Goal: Navigation & Orientation: Find specific page/section

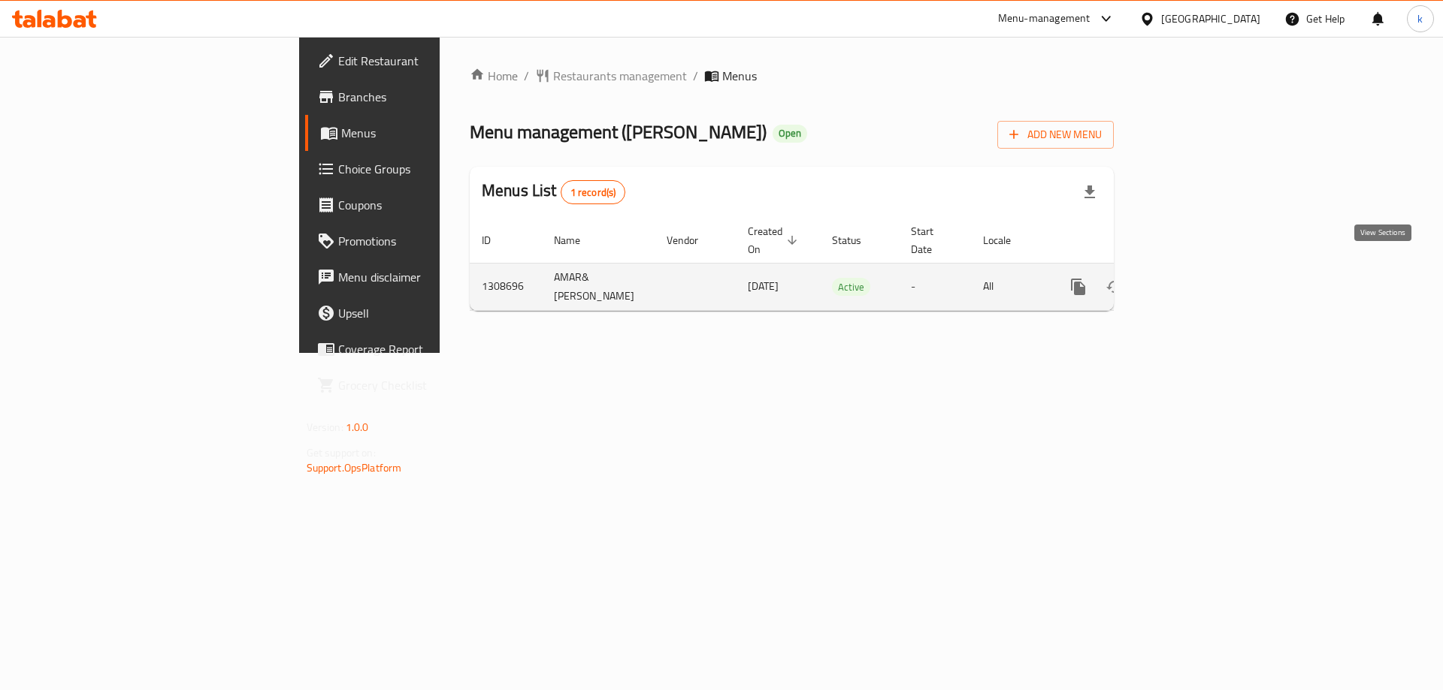
click at [1195, 278] on icon "enhanced table" at bounding box center [1186, 287] width 18 height 18
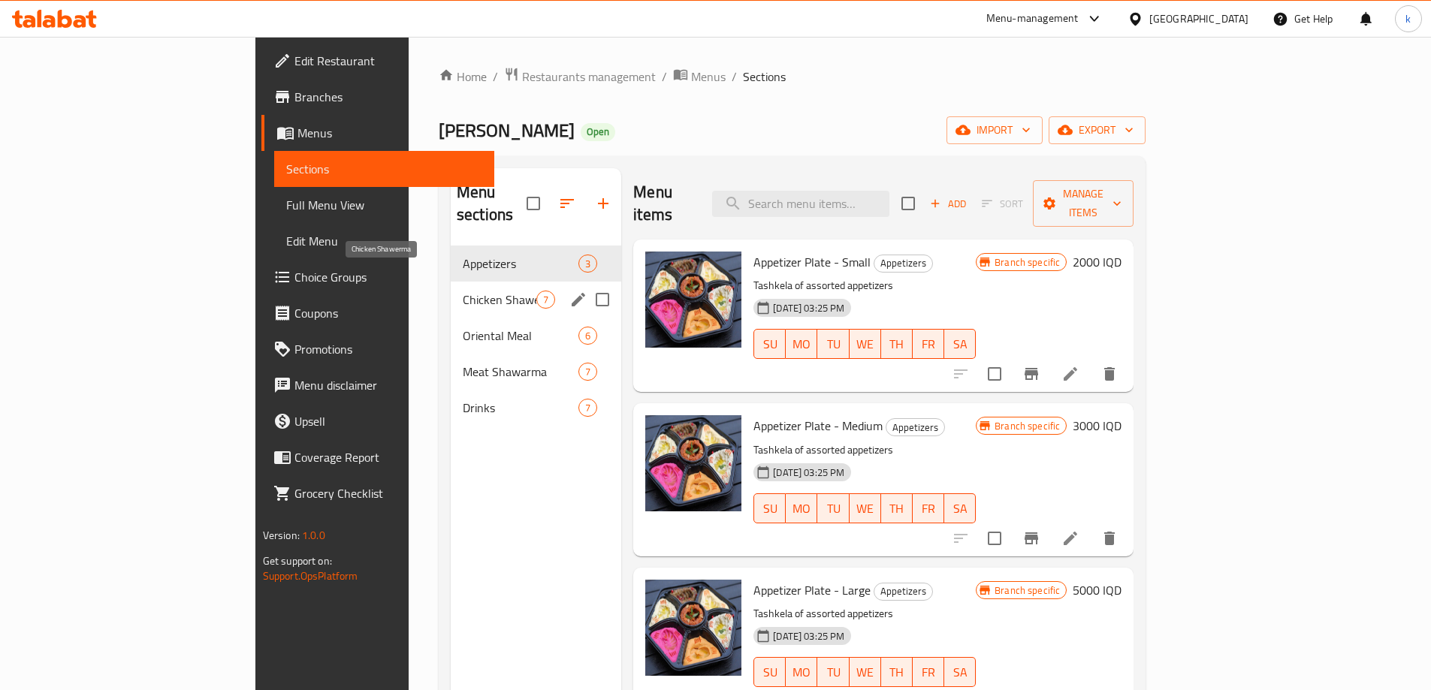
click at [463, 291] on span "Chicken Shawerma" at bounding box center [500, 300] width 74 height 18
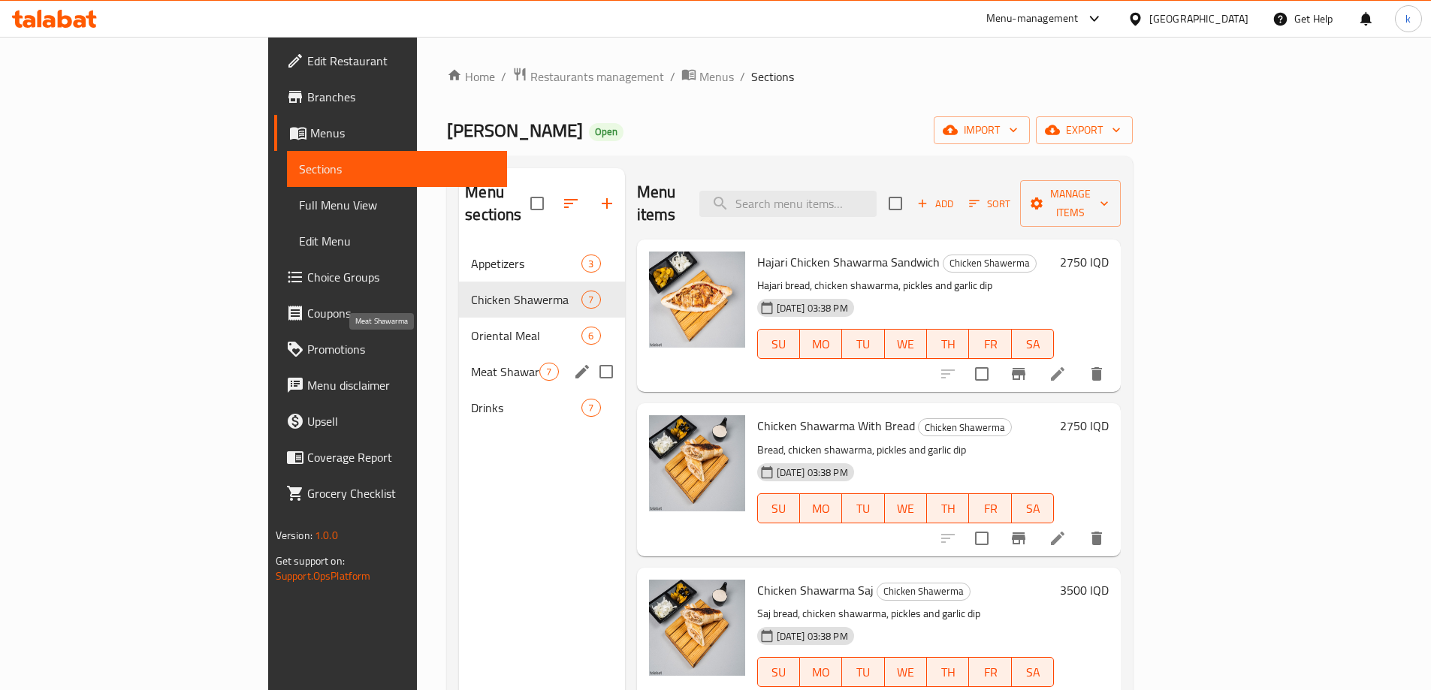
click at [471, 363] on span "Meat Shawarma" at bounding box center [505, 372] width 68 height 18
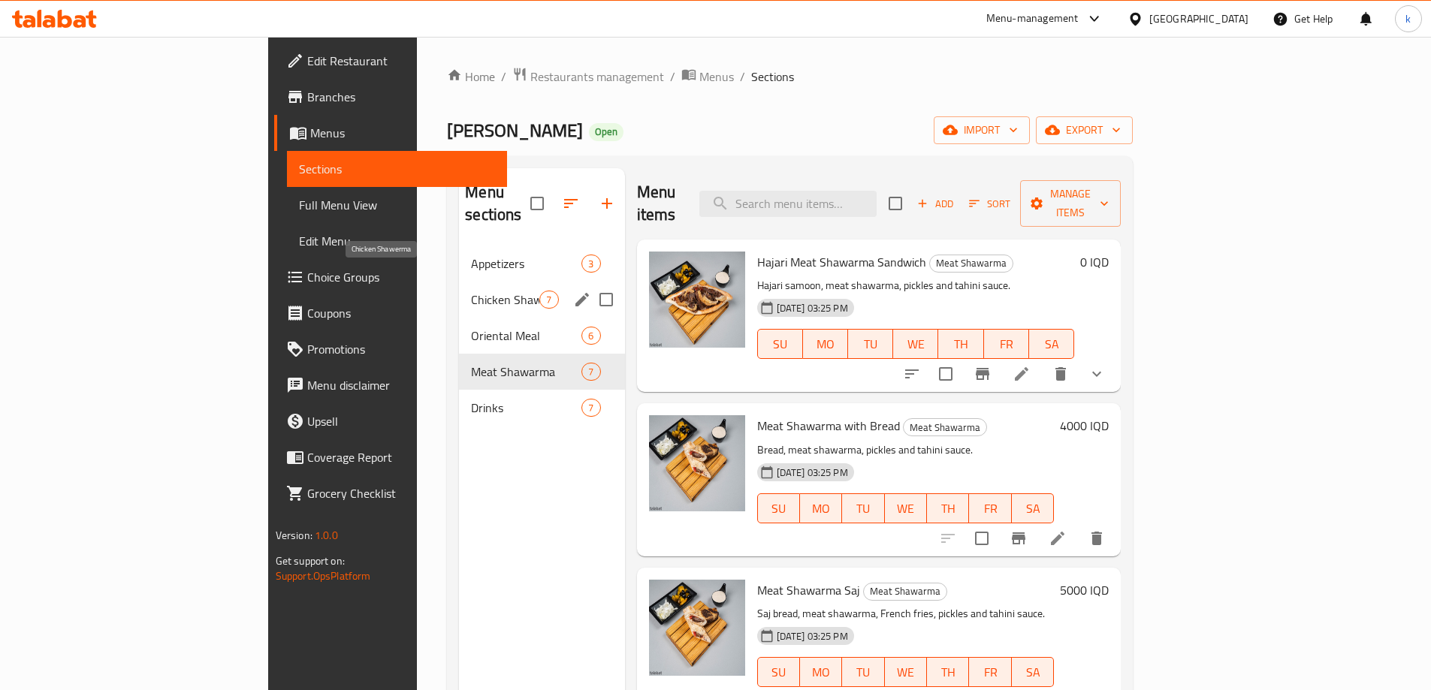
click at [471, 291] on span "Chicken Shawerma" at bounding box center [505, 300] width 68 height 18
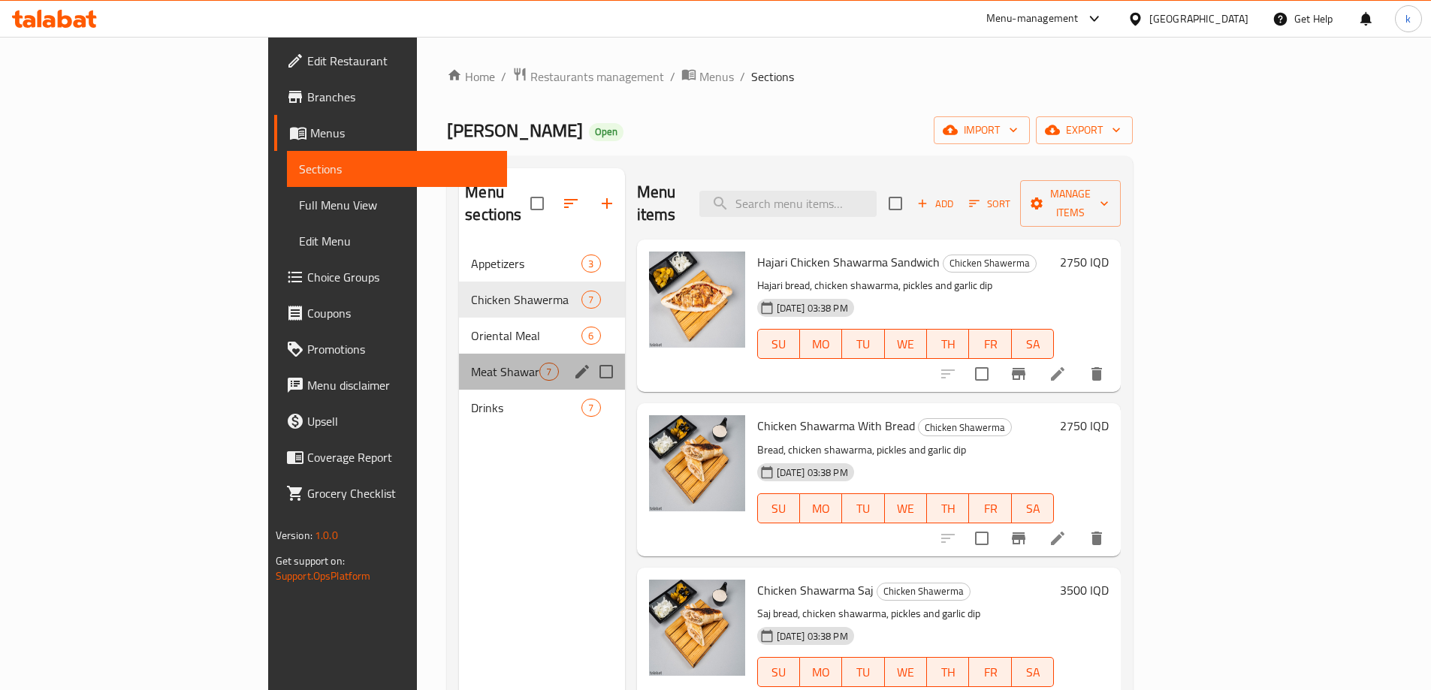
click at [459, 354] on div "Meat Shawarma 7" at bounding box center [541, 372] width 165 height 36
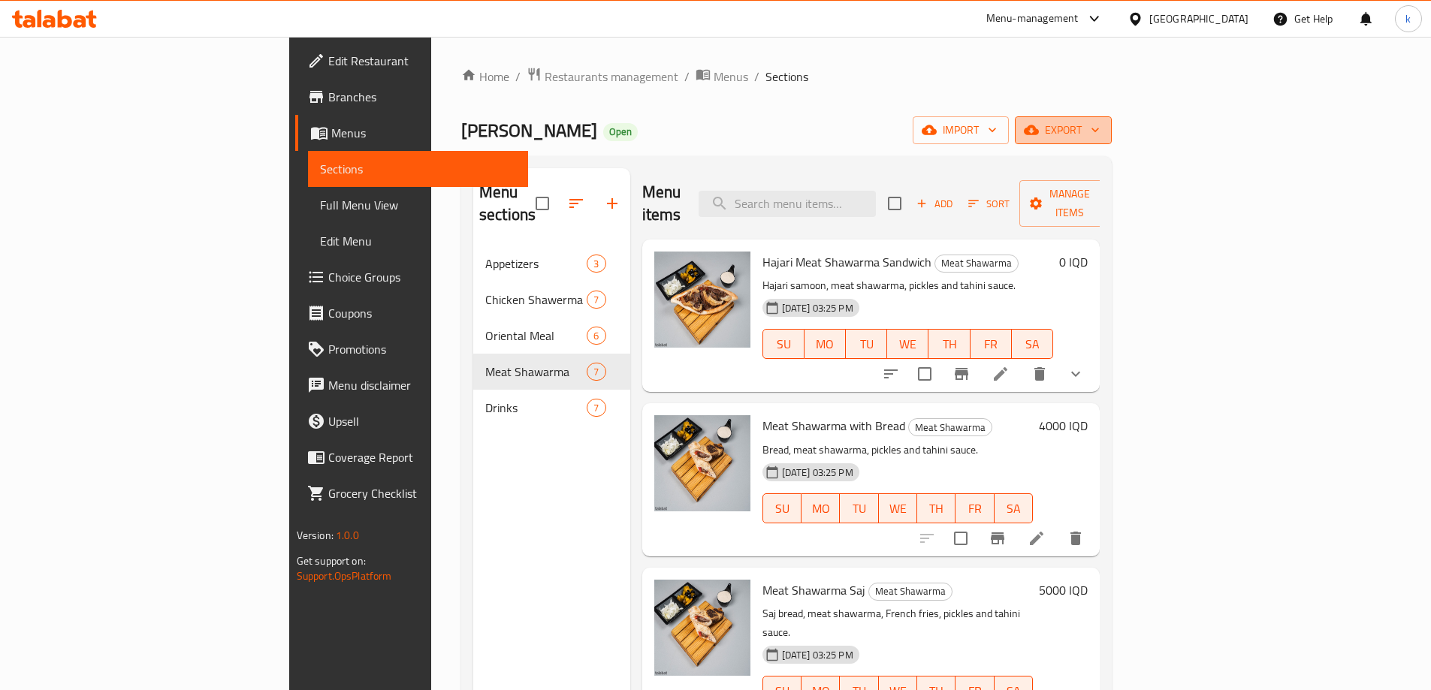
click at [1100, 126] on span "export" at bounding box center [1063, 130] width 73 height 19
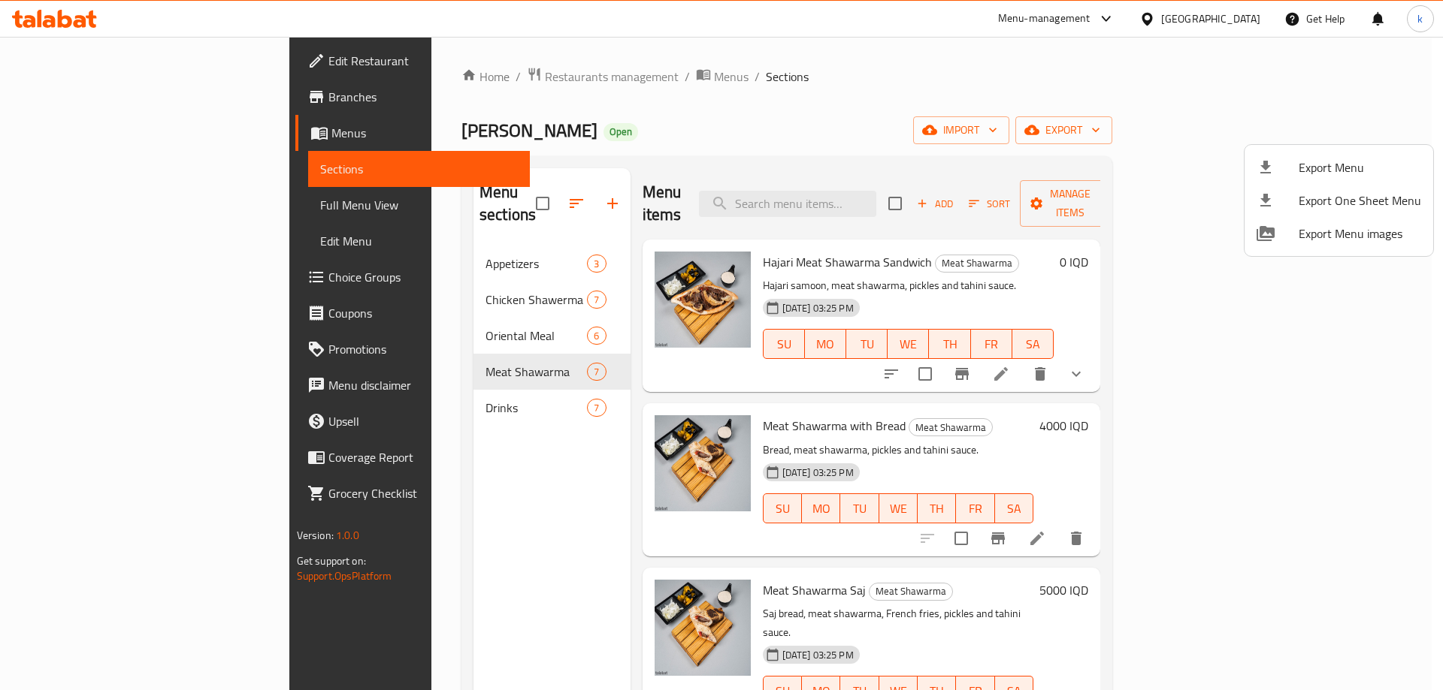
click at [924, 94] on div at bounding box center [721, 345] width 1443 height 690
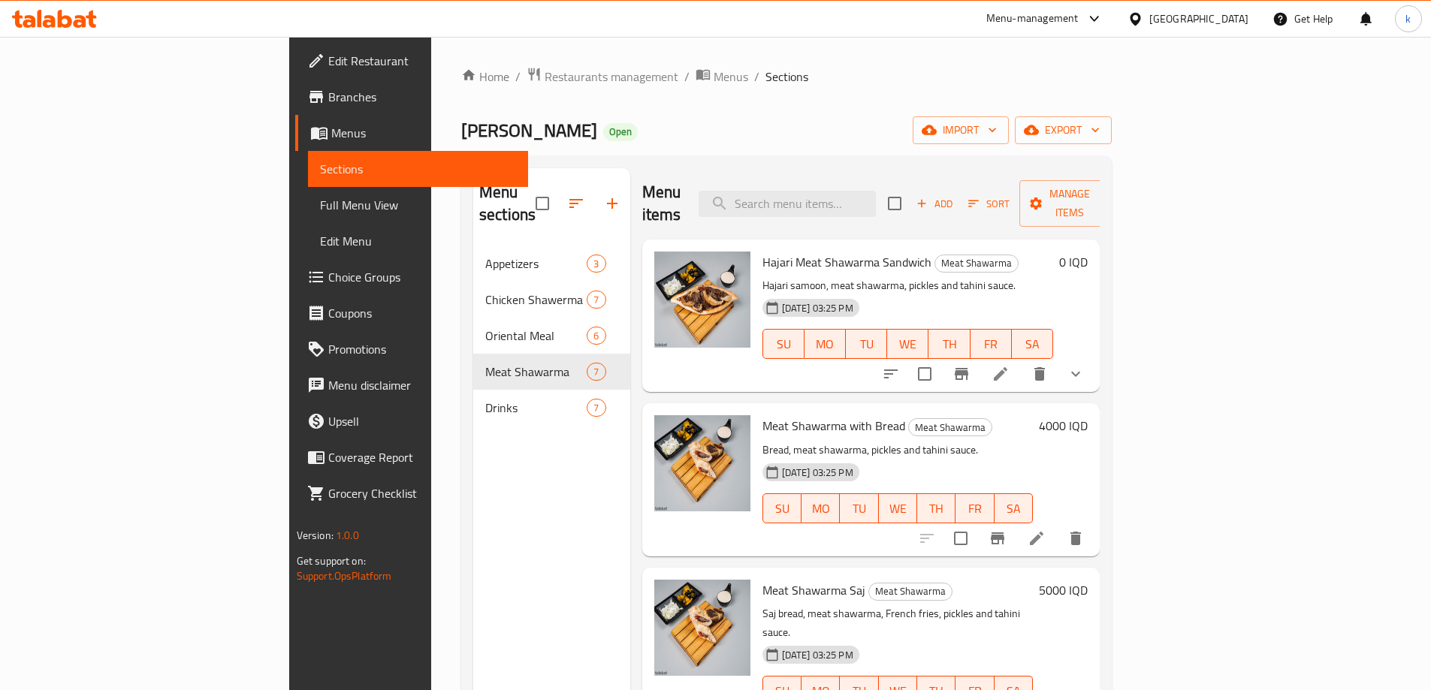
click at [1112, 148] on div "Home / Restaurants management / Menus / Sections [PERSON_NAME] Bllya Open impor…" at bounding box center [786, 469] width 651 height 804
click at [545, 78] on span "Restaurants management" at bounding box center [612, 77] width 134 height 18
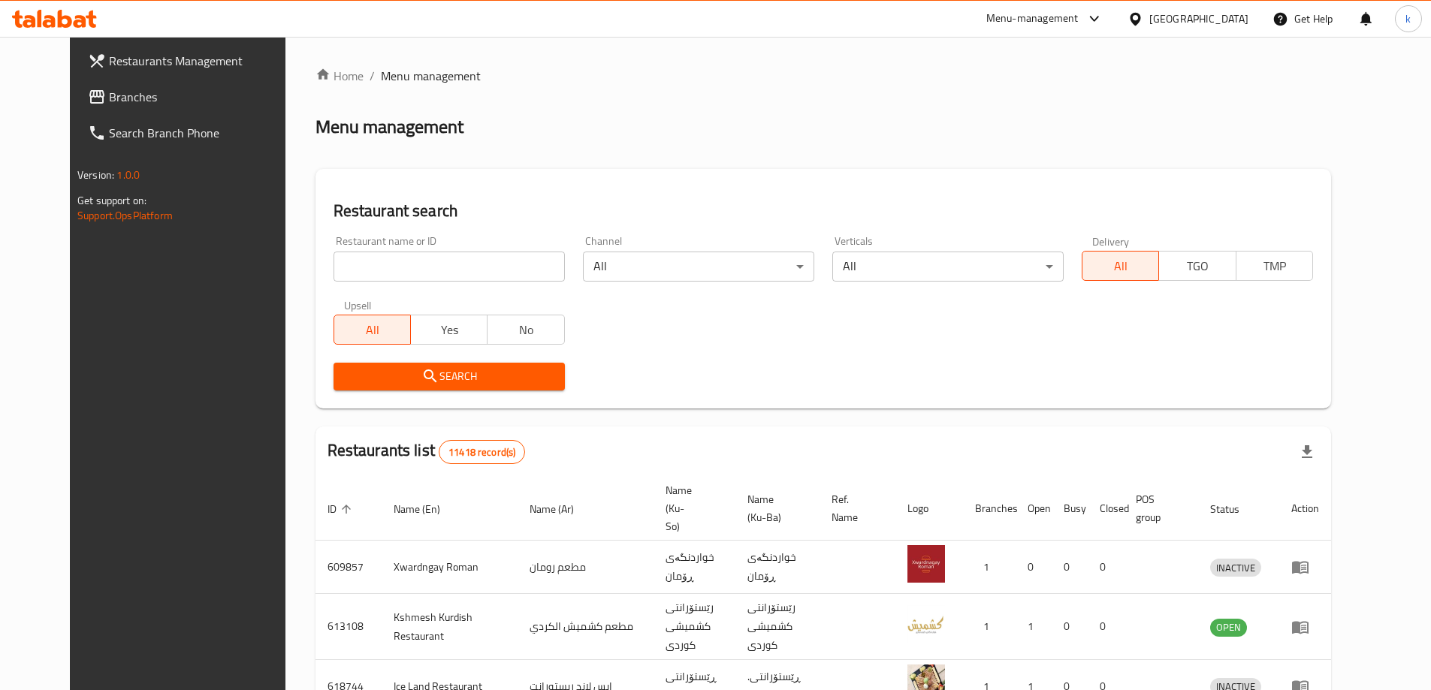
click at [65, 11] on icon at bounding box center [54, 19] width 85 height 18
